Goal: Find specific page/section: Find specific page/section

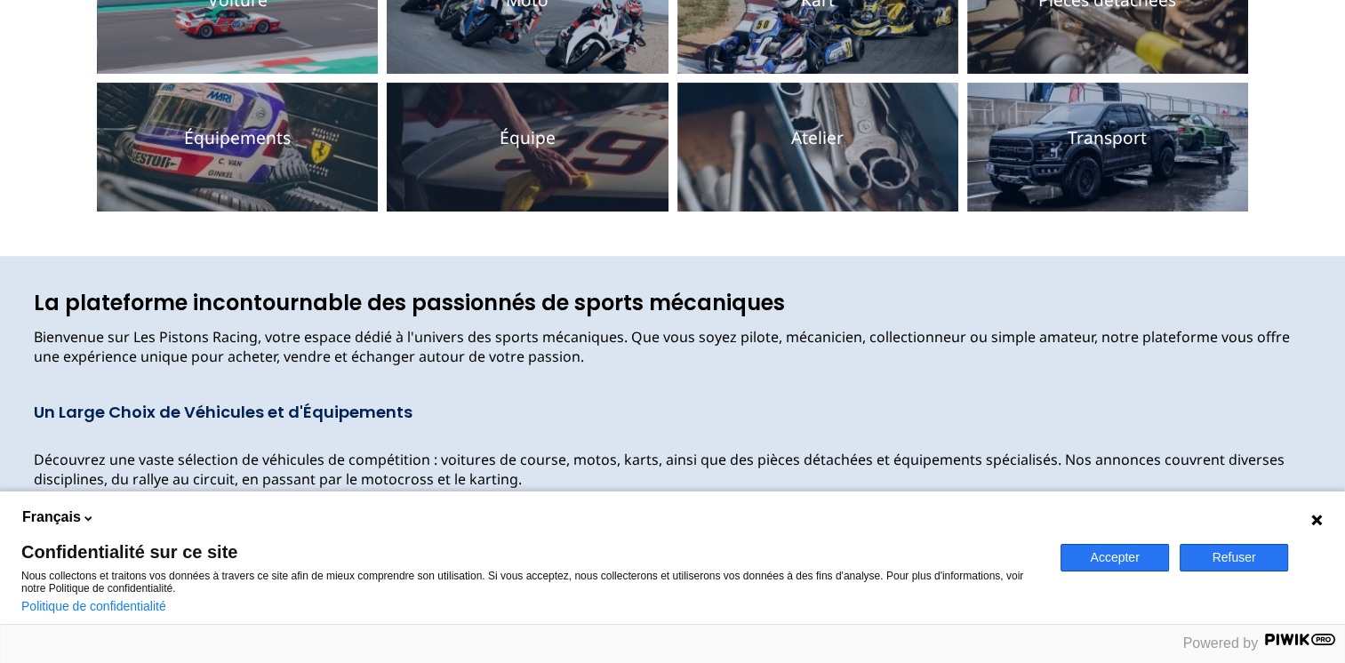
scroll to position [533, 0]
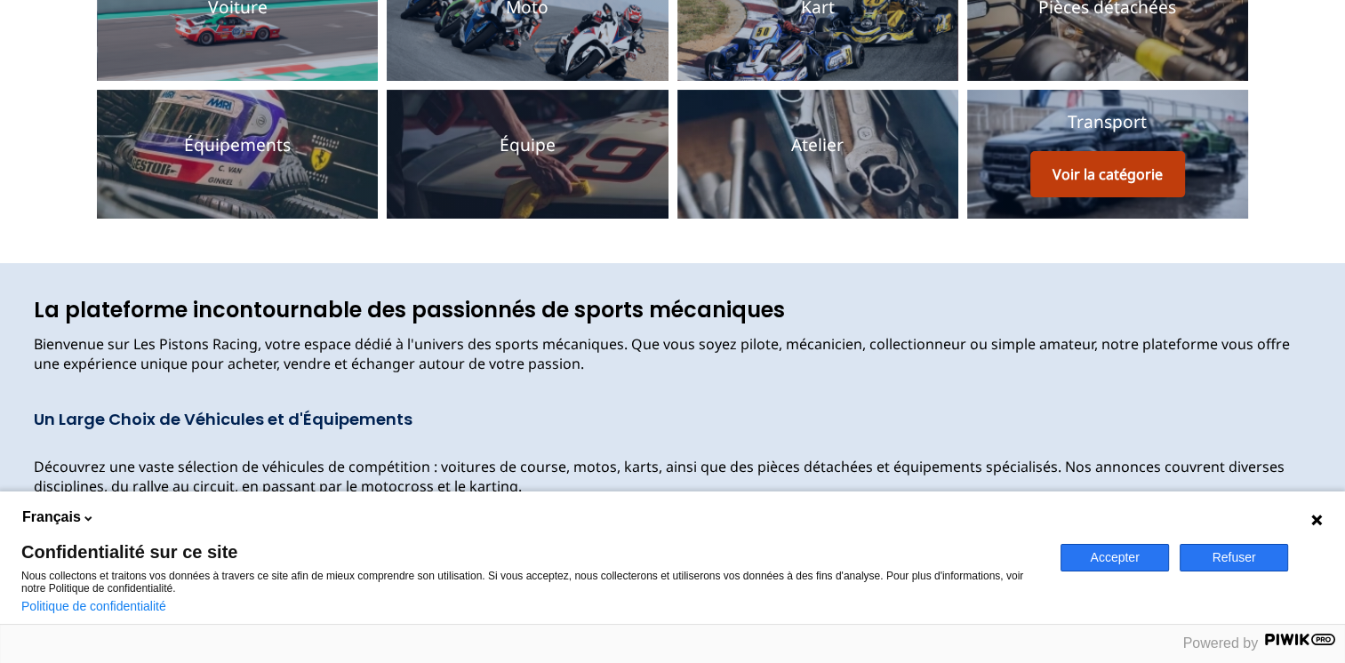
click at [1077, 167] on button "Voir la catégorie" at bounding box center [1107, 174] width 155 height 46
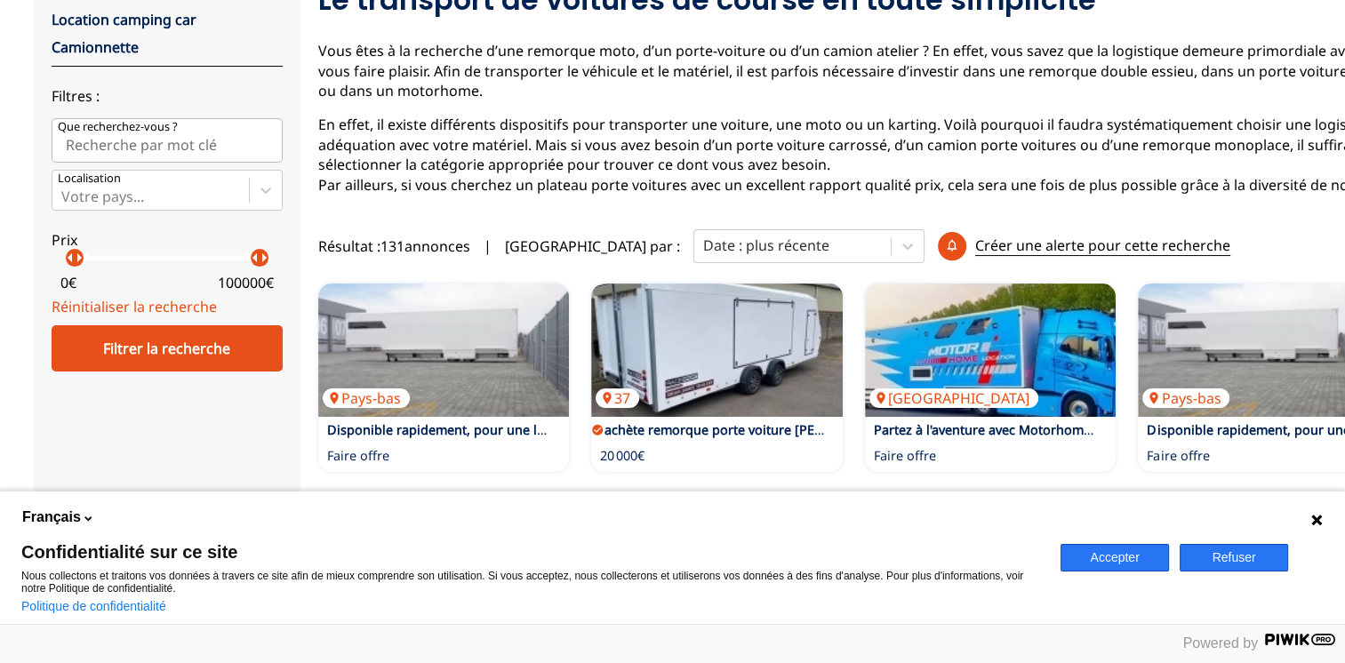
scroll to position [178, 0]
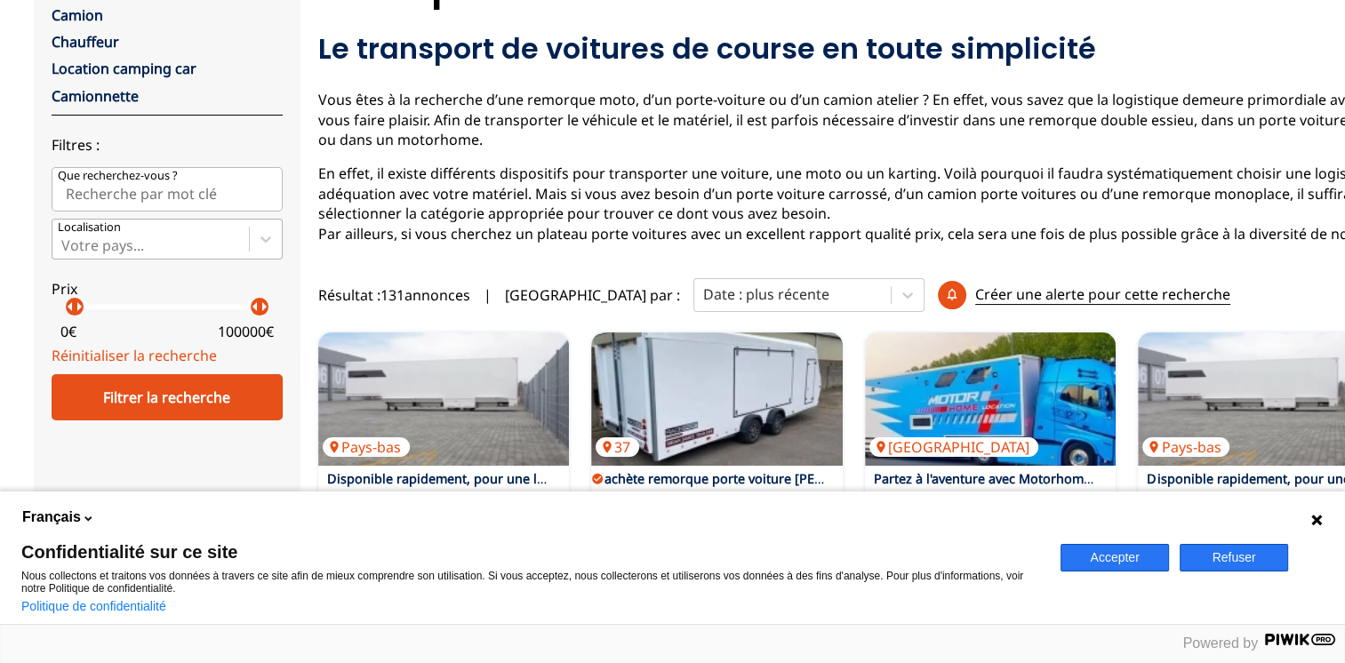
click at [223, 238] on div at bounding box center [150, 246] width 179 height 20
click at [65, 238] on input "Votre pays..." at bounding box center [63, 245] width 4 height 16
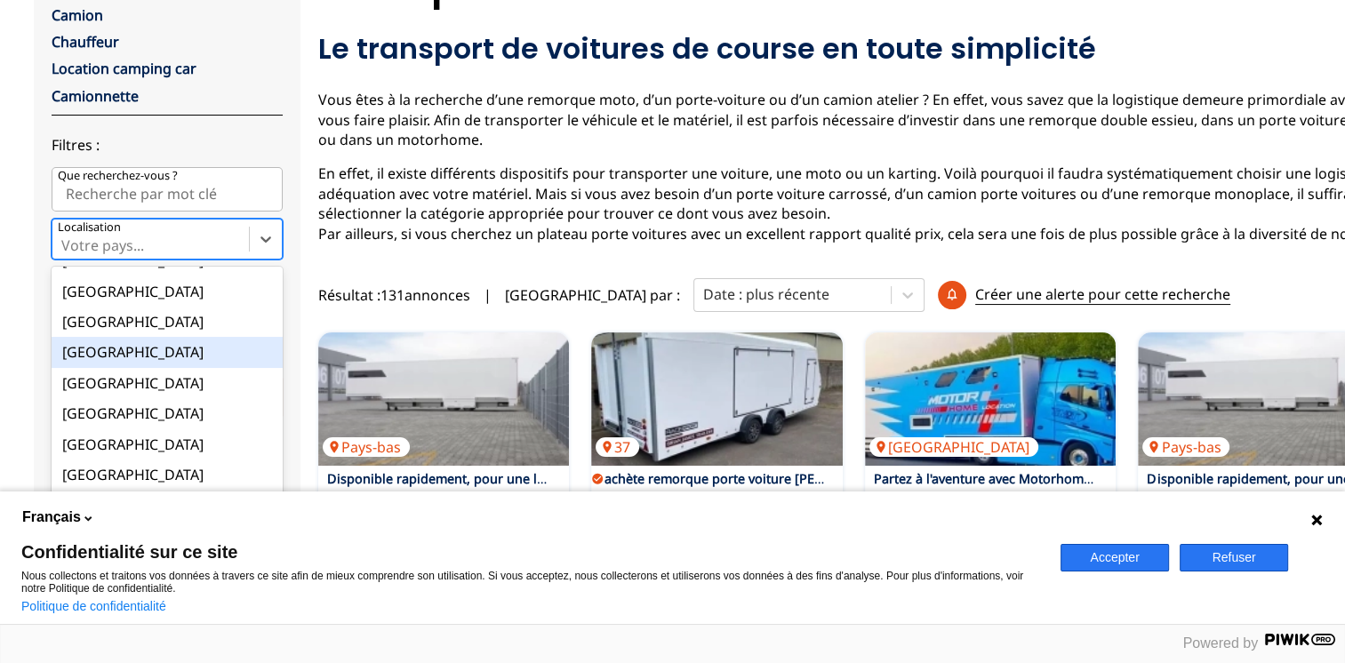
click at [74, 352] on div "[GEOGRAPHIC_DATA]" at bounding box center [167, 352] width 231 height 30
click at [65, 253] on input "option France focused, 9 of 18. 18 results available. Use Up and Down to choose…" at bounding box center [63, 245] width 4 height 16
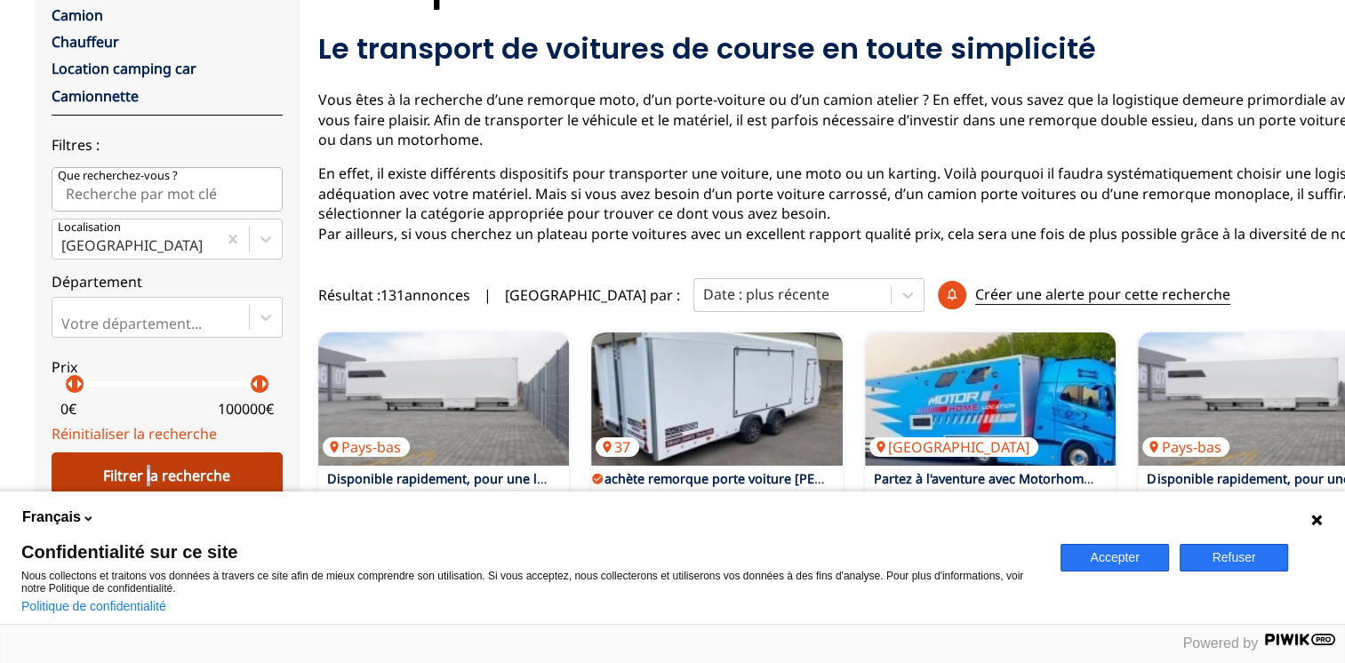
click at [148, 481] on div "Filtrer la recherche" at bounding box center [167, 475] width 231 height 46
